Goal: Task Accomplishment & Management: Manage account settings

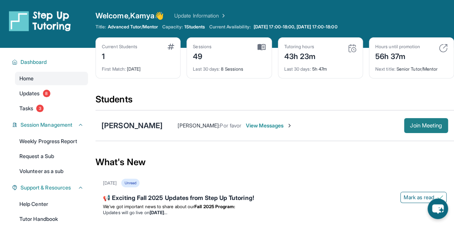
click at [412, 127] on span "Join Meeting" at bounding box center [426, 125] width 32 height 4
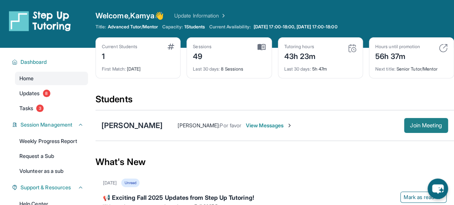
click at [430, 126] on span "Join Meeting" at bounding box center [426, 125] width 32 height 4
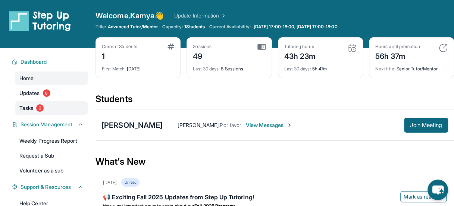
click at [39, 106] on span "3" at bounding box center [39, 107] width 7 height 7
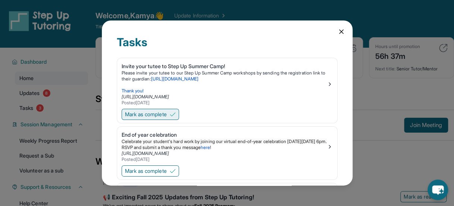
scroll to position [0, 0]
click at [139, 115] on span "Mark as complete" at bounding box center [146, 113] width 42 height 7
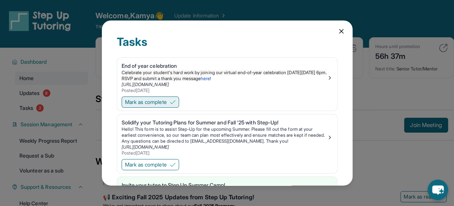
scroll to position [27, 0]
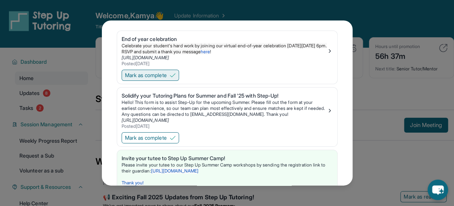
click at [148, 78] on span "Mark as complete" at bounding box center [146, 75] width 42 height 7
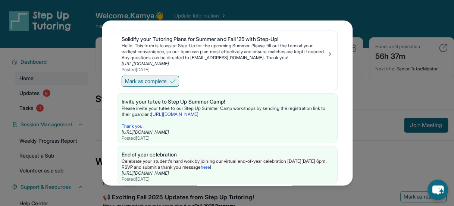
click at [155, 85] on span "Mark as complete" at bounding box center [146, 81] width 42 height 7
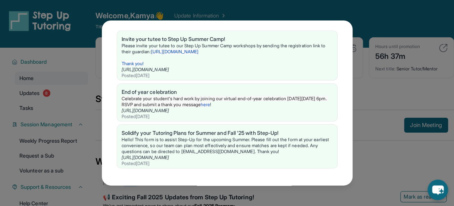
click at [47, 94] on div "Tasks Invite your tutee to Step Up Summer Camp! Please invite your tutee to our…" at bounding box center [227, 103] width 454 height 206
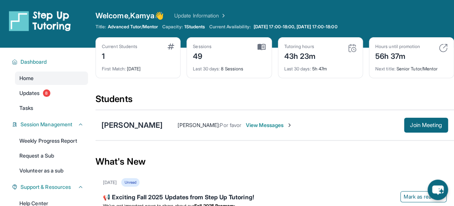
click at [47, 94] on span "8" at bounding box center [46, 93] width 7 height 7
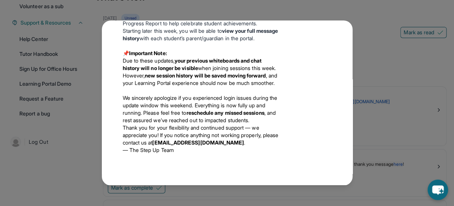
scroll to position [244, 0]
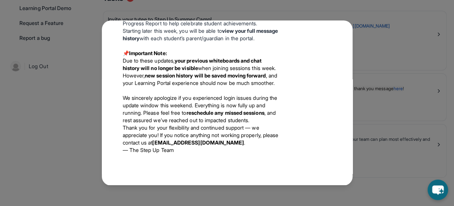
click at [86, 118] on div "Updates [DATE] 📢 Exciting Fall 2025 Updates from Step Up Tutoring! We’ve got im…" at bounding box center [227, 103] width 454 height 206
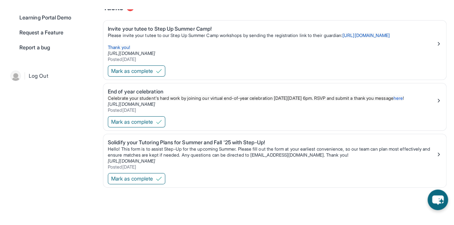
scroll to position [226, 0]
